Goal: Navigation & Orientation: Find specific page/section

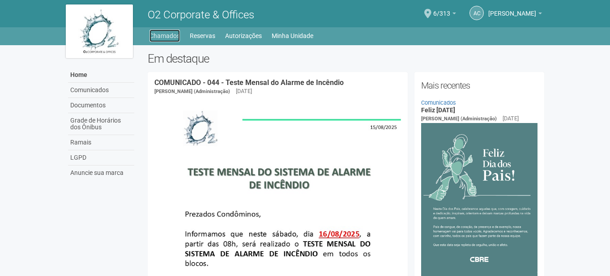
click at [164, 32] on link "Chamados" at bounding box center [165, 36] width 30 height 13
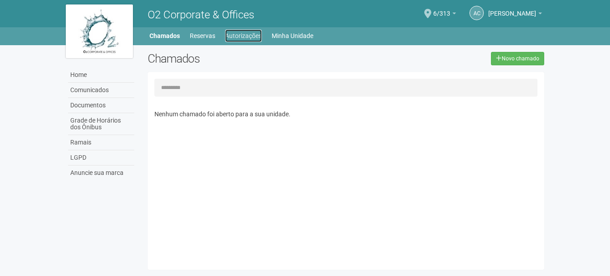
click at [246, 31] on link "Autorizações" at bounding box center [243, 36] width 37 height 13
